Goal: Task Accomplishment & Management: Manage account settings

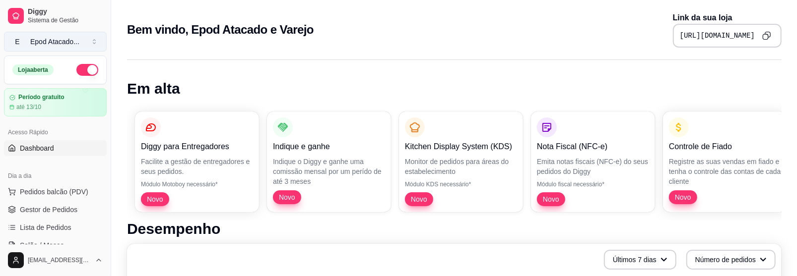
click at [48, 47] on button "E Epod Atacado ..." at bounding box center [55, 42] width 103 height 20
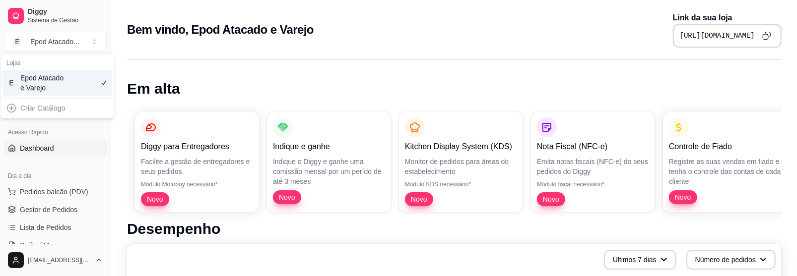
click at [71, 162] on div "Loja aberta Período gratuito até 13/10 Acesso Rápido Dashboard Dia a dia Pedido…" at bounding box center [55, 150] width 111 height 189
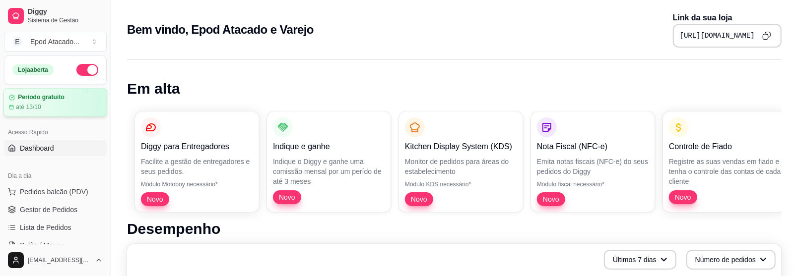
click at [46, 95] on article "Período gratuito" at bounding box center [41, 97] width 47 height 7
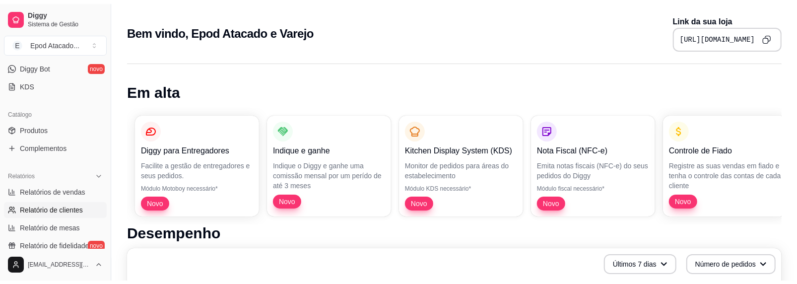
scroll to position [298, 0]
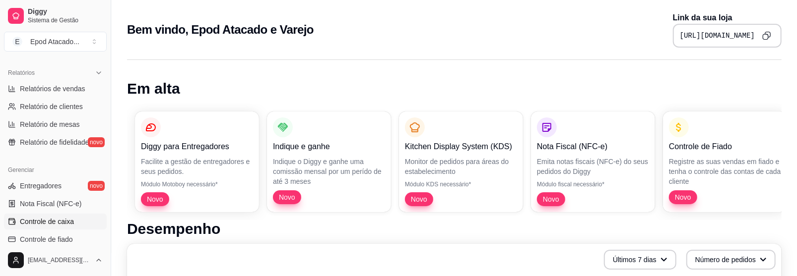
click at [76, 226] on link "Controle de caixa" at bounding box center [55, 222] width 103 height 16
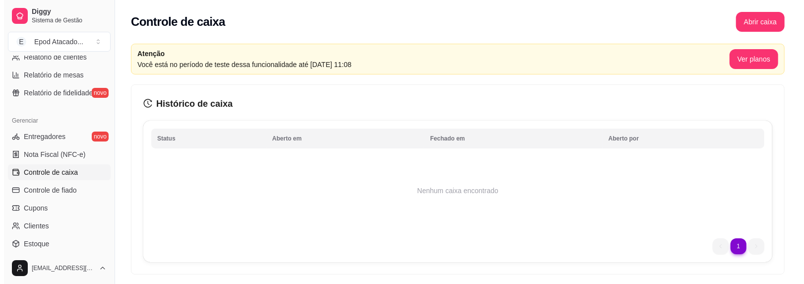
scroll to position [397, 0]
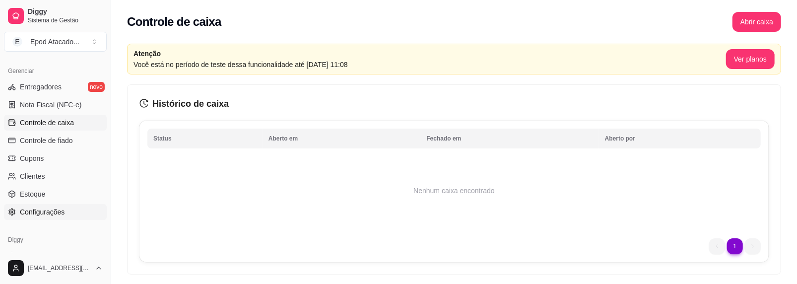
click at [44, 212] on span "Configurações" at bounding box center [42, 212] width 45 height 10
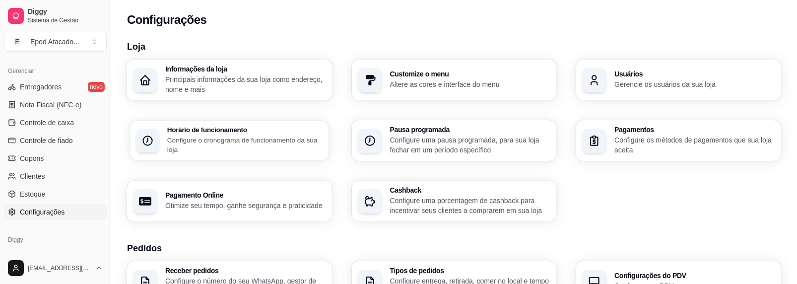
click at [225, 146] on p "Configure o cronograma de funcionamento da sua loja" at bounding box center [245, 144] width 156 height 19
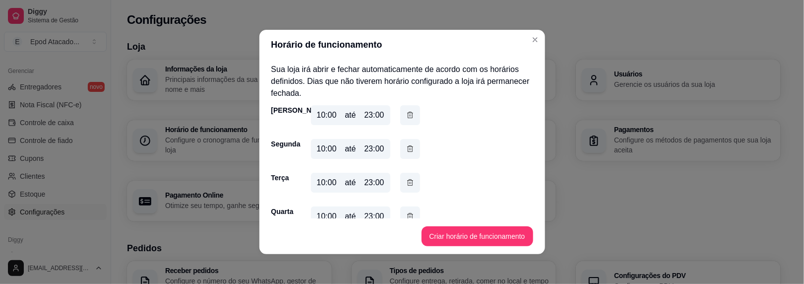
click at [327, 120] on div "10:00" at bounding box center [327, 115] width 20 height 12
click at [325, 115] on div "10:00" at bounding box center [327, 115] width 20 height 12
click at [364, 116] on div "23:00" at bounding box center [374, 115] width 20 height 12
drag, startPoint x: 365, startPoint y: 117, endPoint x: 372, endPoint y: 116, distance: 7.5
click at [372, 116] on div "23:00" at bounding box center [374, 115] width 20 height 12
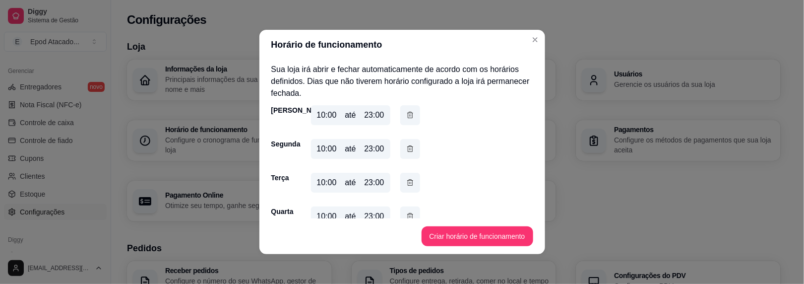
click at [382, 109] on div "10:00 até 23:00" at bounding box center [350, 115] width 79 height 20
click at [390, 110] on div "10:00 até 23:00" at bounding box center [365, 117] width 109 height 24
click at [400, 112] on button "button" at bounding box center [410, 115] width 20 height 20
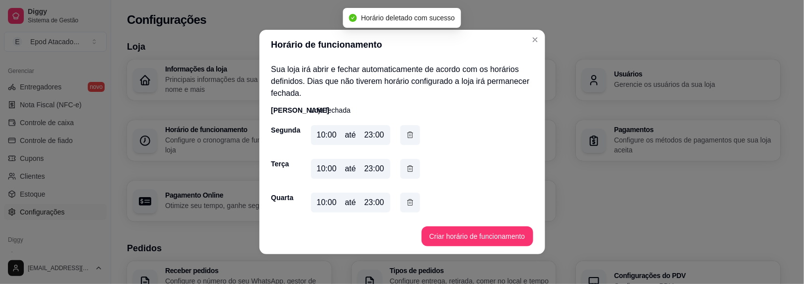
scroll to position [103, 0]
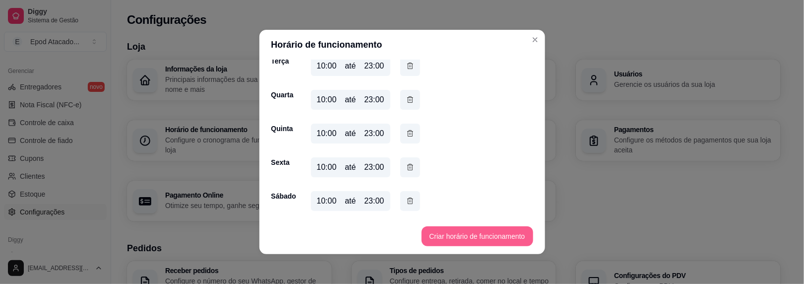
click at [470, 236] on button "Criar horário de funcionamento" at bounding box center [478, 236] width 112 height 20
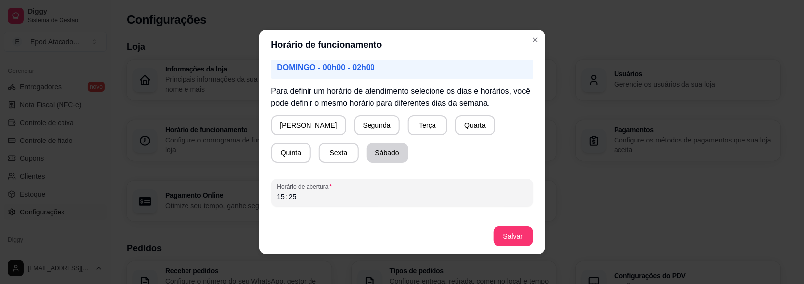
scroll to position [99, 0]
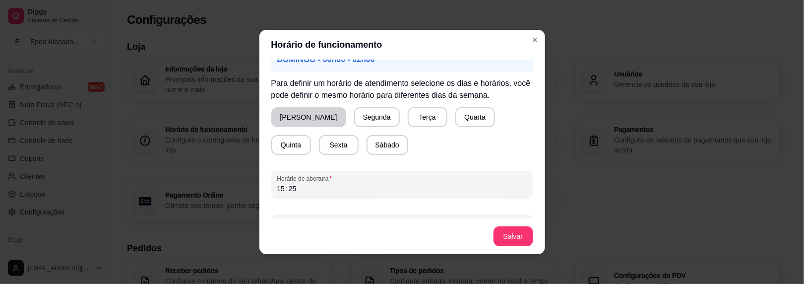
click at [304, 113] on button "[PERSON_NAME]" at bounding box center [308, 117] width 75 height 20
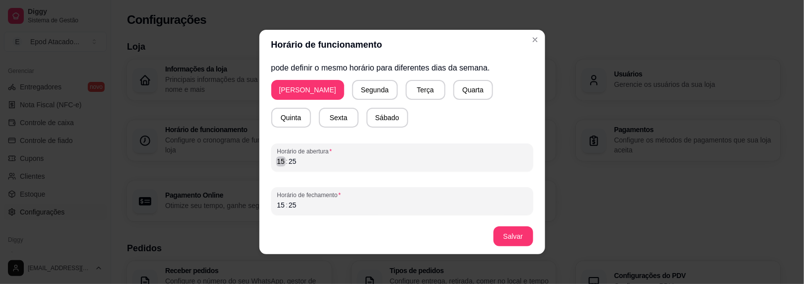
scroll to position [1, 0]
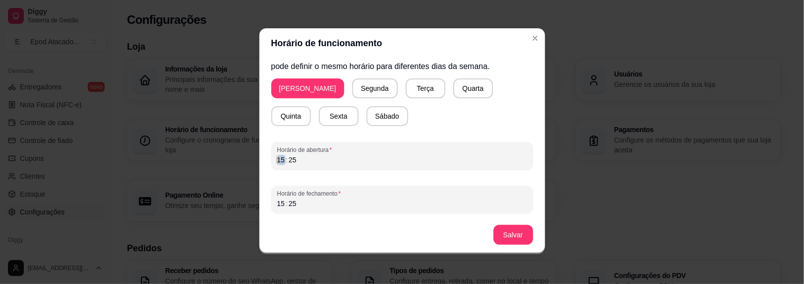
drag, startPoint x: 275, startPoint y: 162, endPoint x: 317, endPoint y: 152, distance: 42.7
click at [320, 154] on div "15 : 25" at bounding box center [402, 160] width 250 height 12
click at [279, 206] on div "15" at bounding box center [281, 203] width 10 height 10
click at [510, 221] on footer "Salvar" at bounding box center [402, 235] width 286 height 36
click at [512, 227] on button "Salvar" at bounding box center [514, 235] width 40 height 20
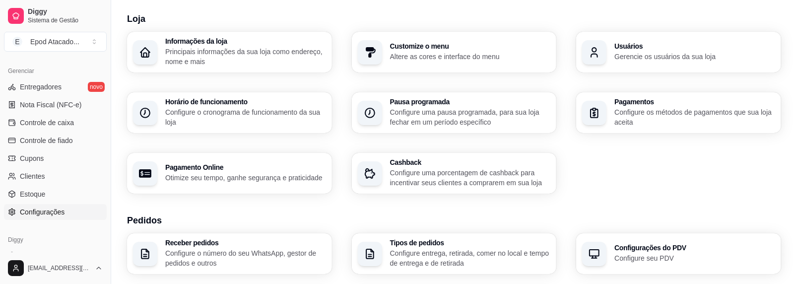
scroll to position [99, 0]
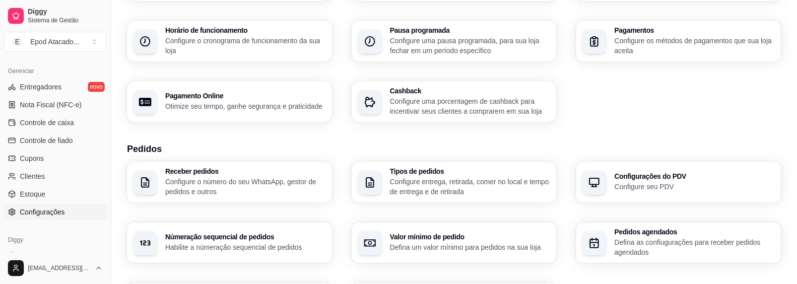
click at [291, 233] on div "Númeração sequencial de pedidos Habilite a númeração sequencial de pedidos" at bounding box center [229, 242] width 205 height 41
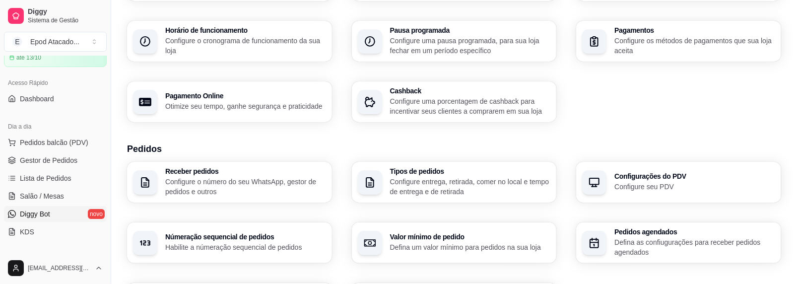
scroll to position [0, 0]
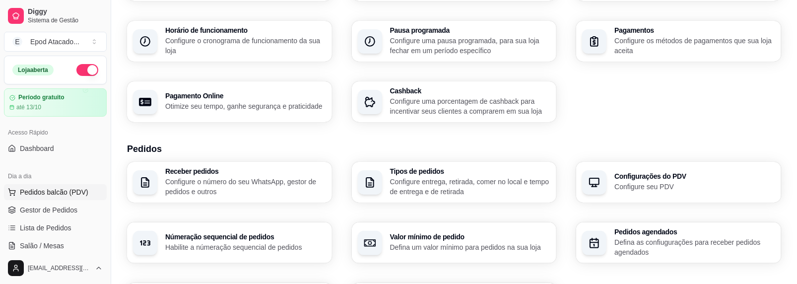
click at [40, 190] on span "Pedidos balcão (PDV)" at bounding box center [54, 192] width 68 height 10
